Goal: Task Accomplishment & Management: Complete application form

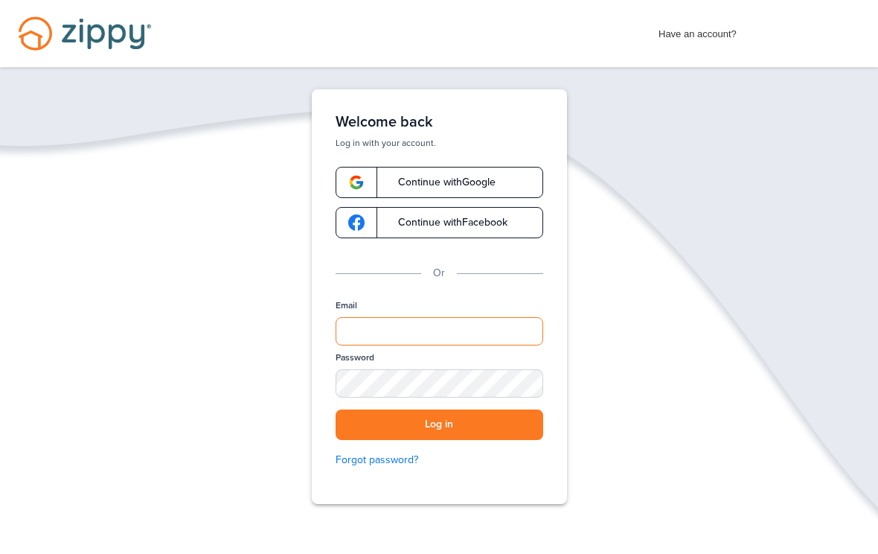
click at [401, 330] on input "Email" at bounding box center [440, 331] width 208 height 28
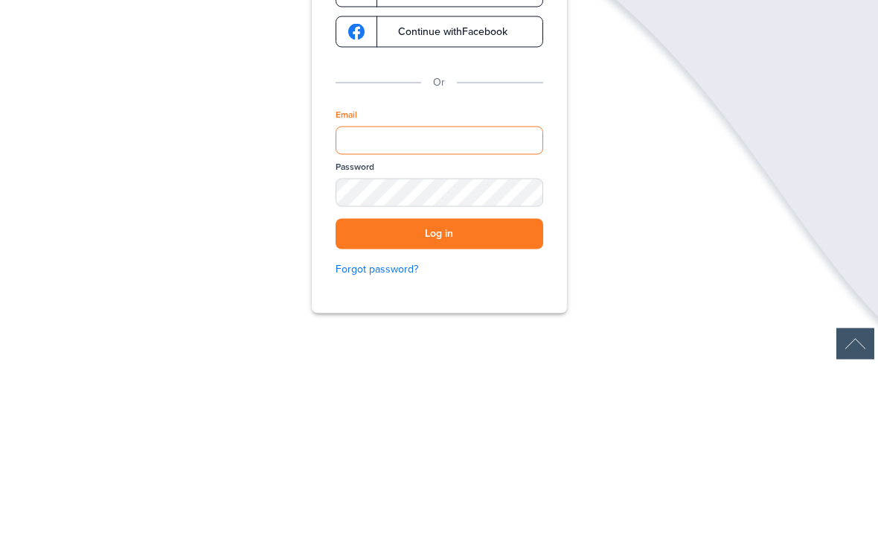
type input "**********"
click at [439, 409] on button "Log in" at bounding box center [440, 424] width 208 height 31
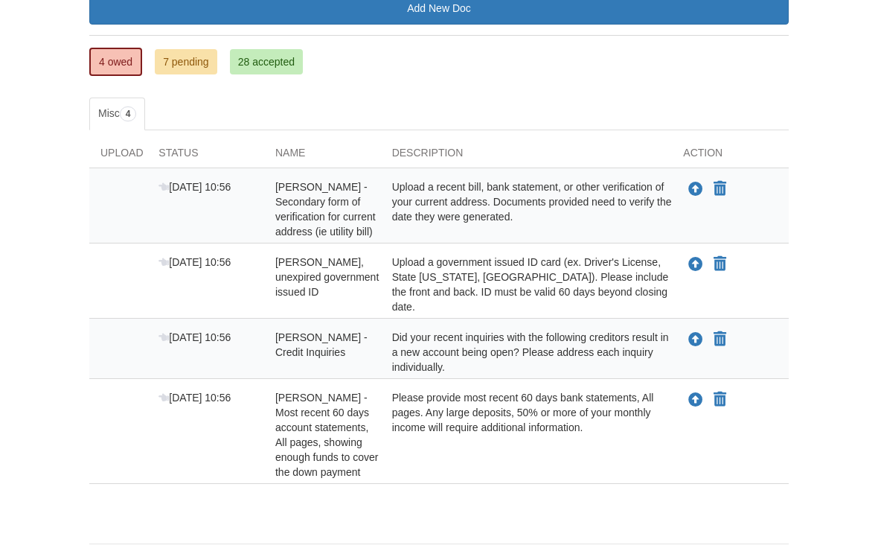
scroll to position [217, 0]
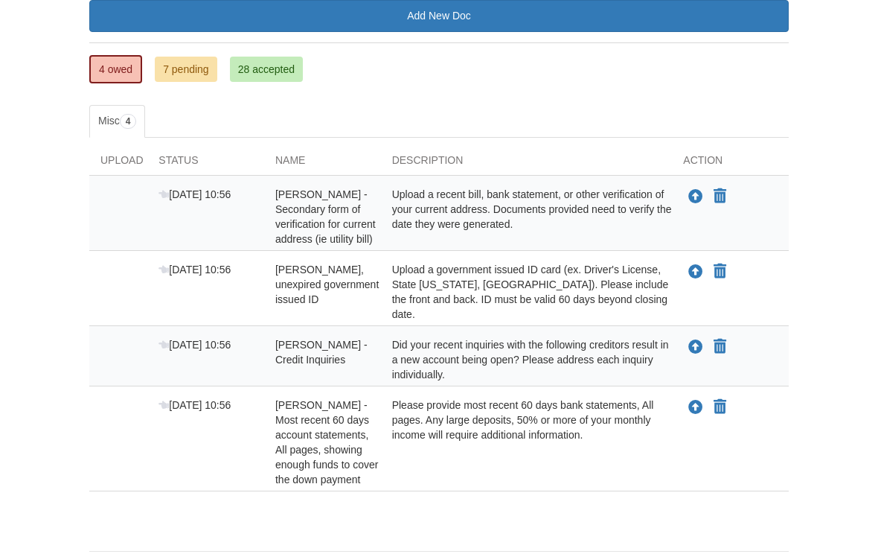
click at [700, 401] on icon "Upload Suzanne Stephens - Most recent 60 days account statements, All pages, sh…" at bounding box center [695, 408] width 15 height 15
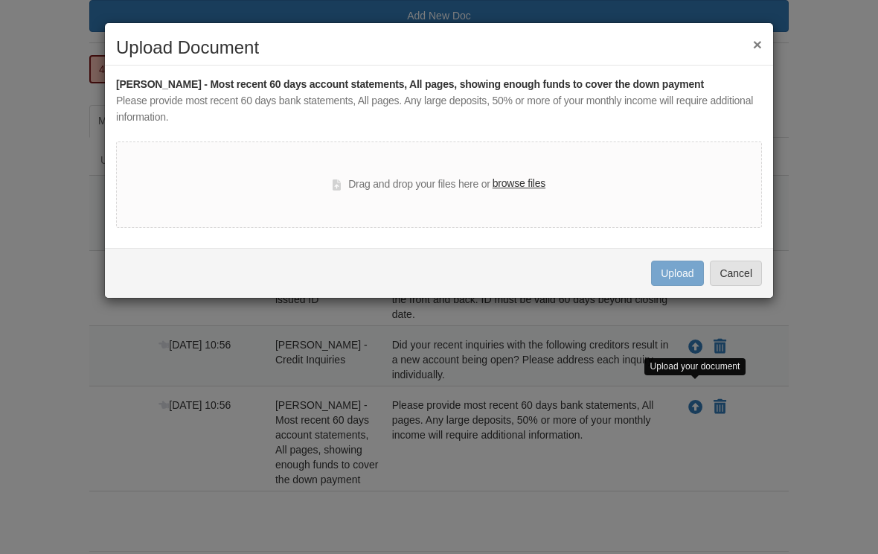
click at [514, 188] on label "browse files" at bounding box center [519, 184] width 53 height 16
click at [0, 0] on input "browse files" at bounding box center [0, 0] width 0 height 0
click at [761, 52] on button "×" at bounding box center [757, 44] width 9 height 16
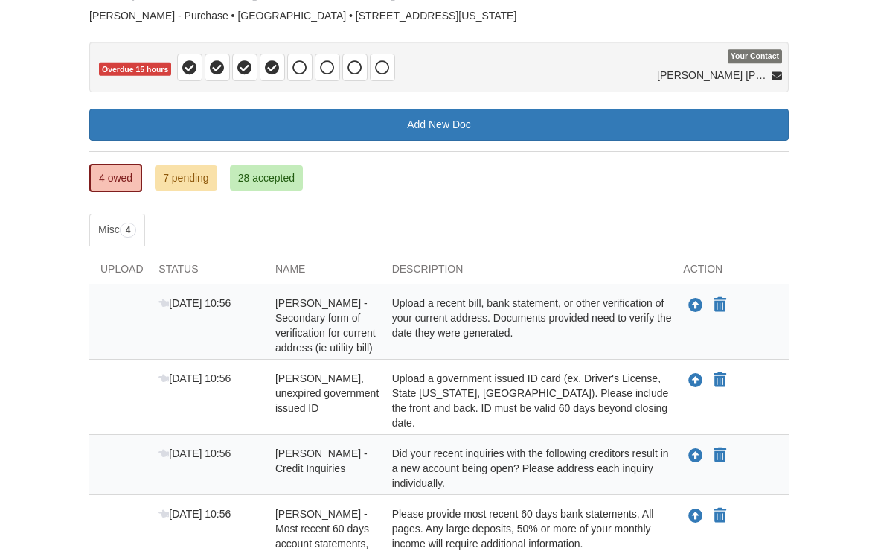
scroll to position [0, 0]
